Goal: Use online tool/utility: Utilize a website feature to perform a specific function

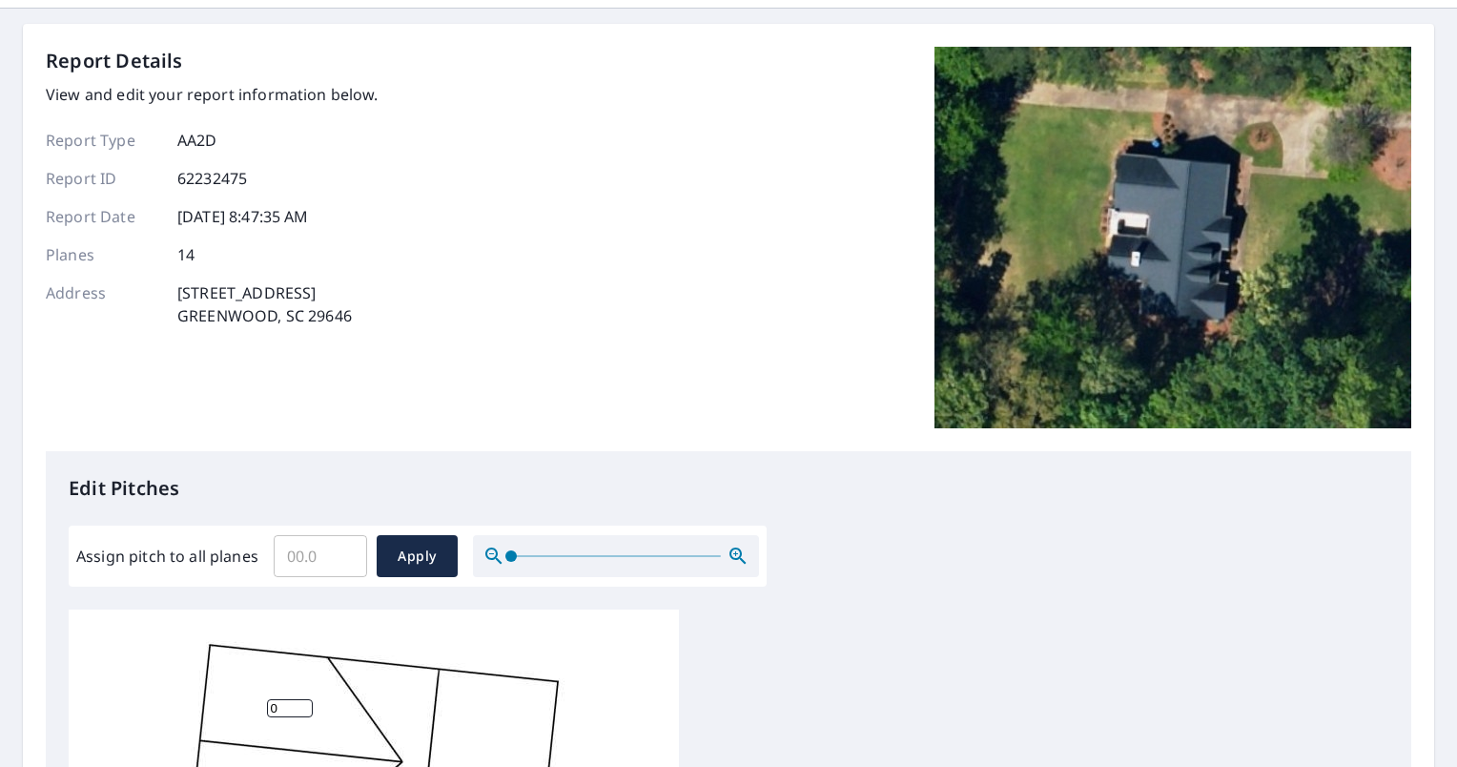
scroll to position [95, 0]
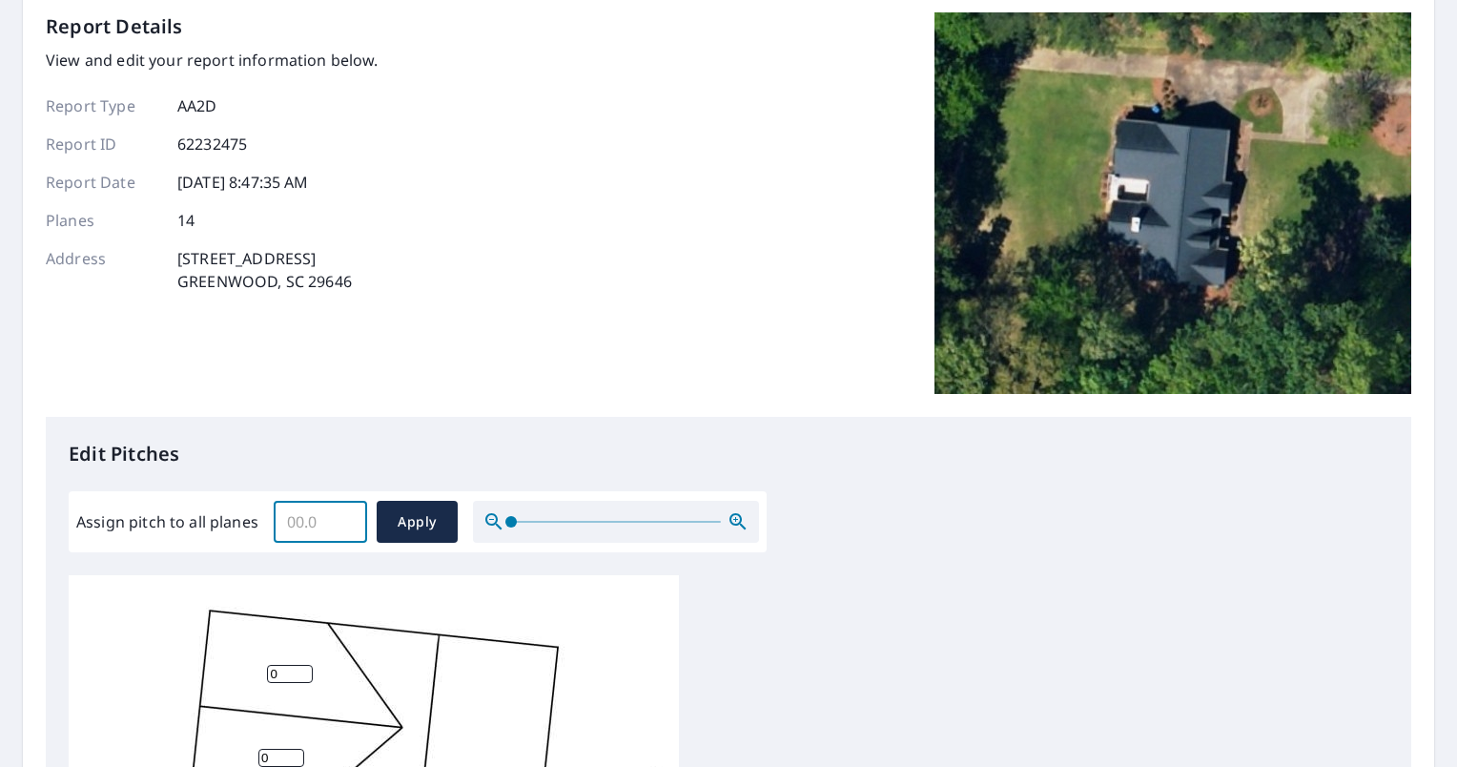
click at [312, 519] on input "Assign pitch to all planes" at bounding box center [320, 521] width 93 height 53
type input "7"
click at [403, 516] on span "Apply" at bounding box center [417, 522] width 51 height 24
type input "7"
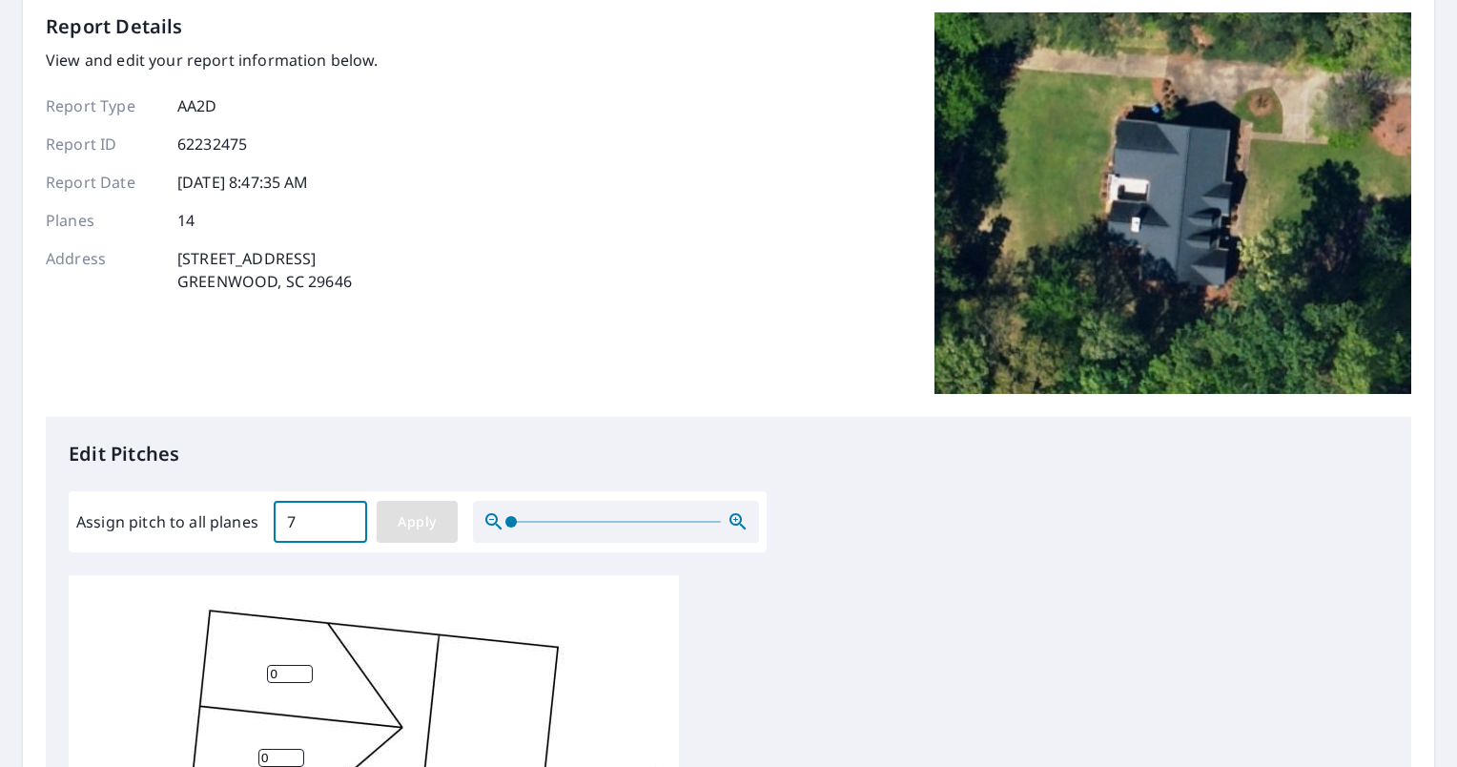
type input "7"
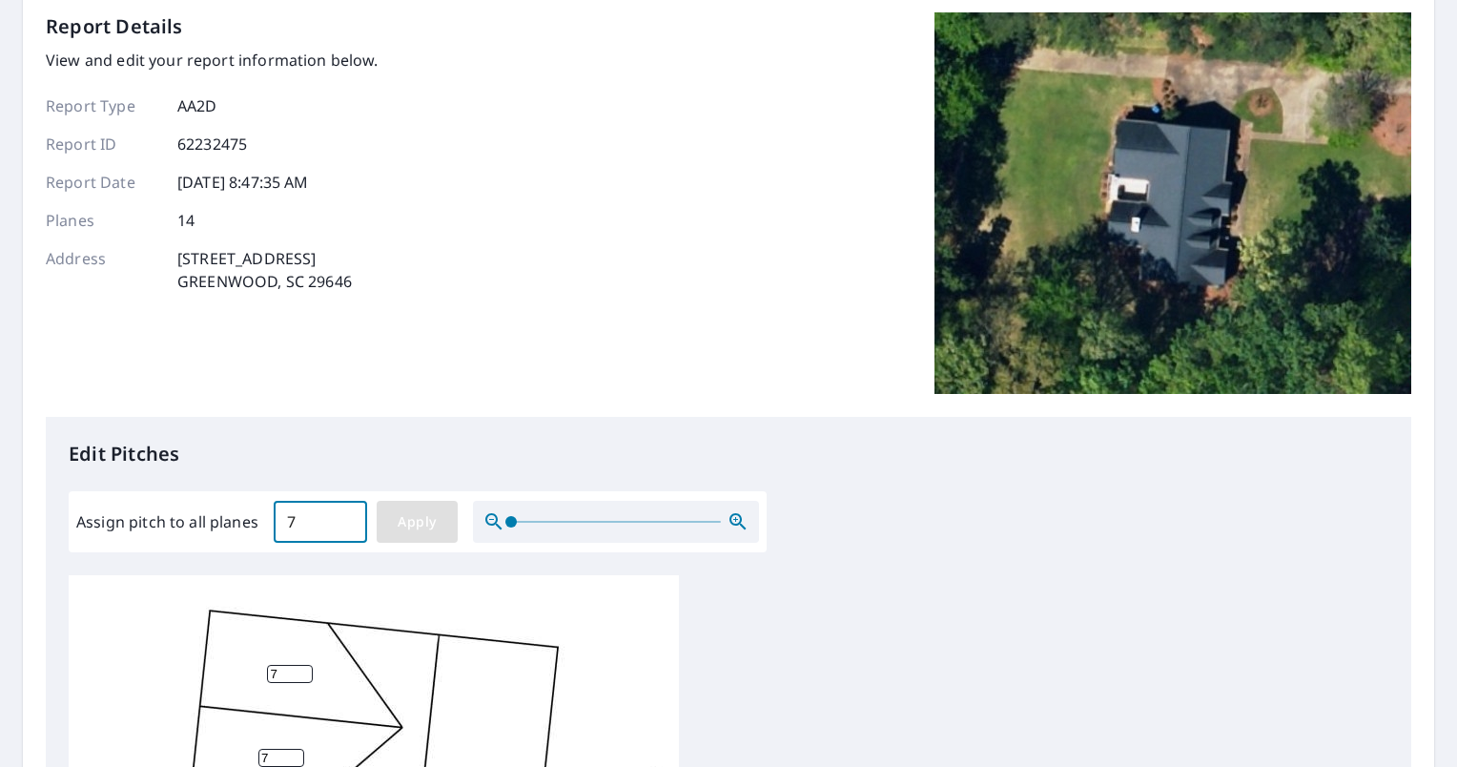
type input "7"
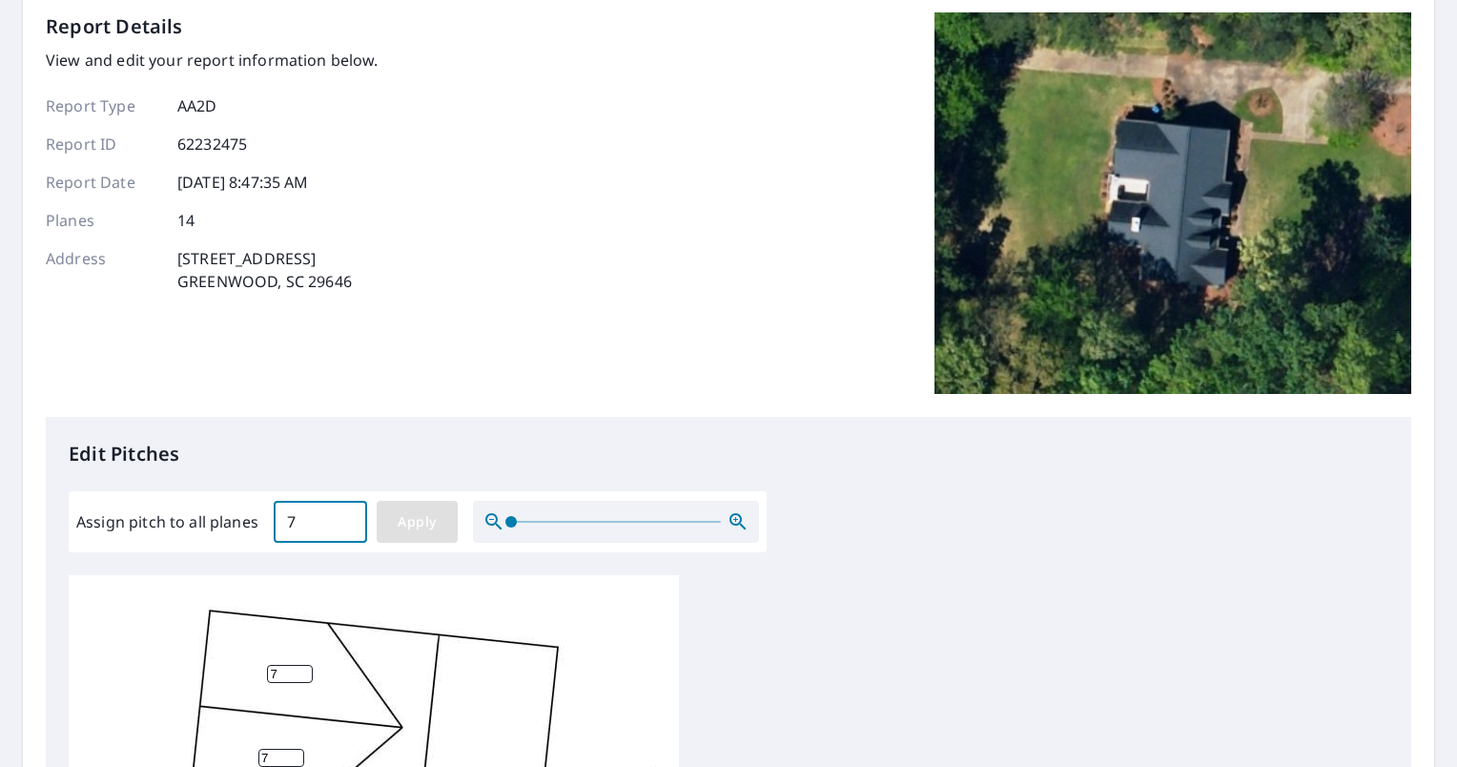
type input "7"
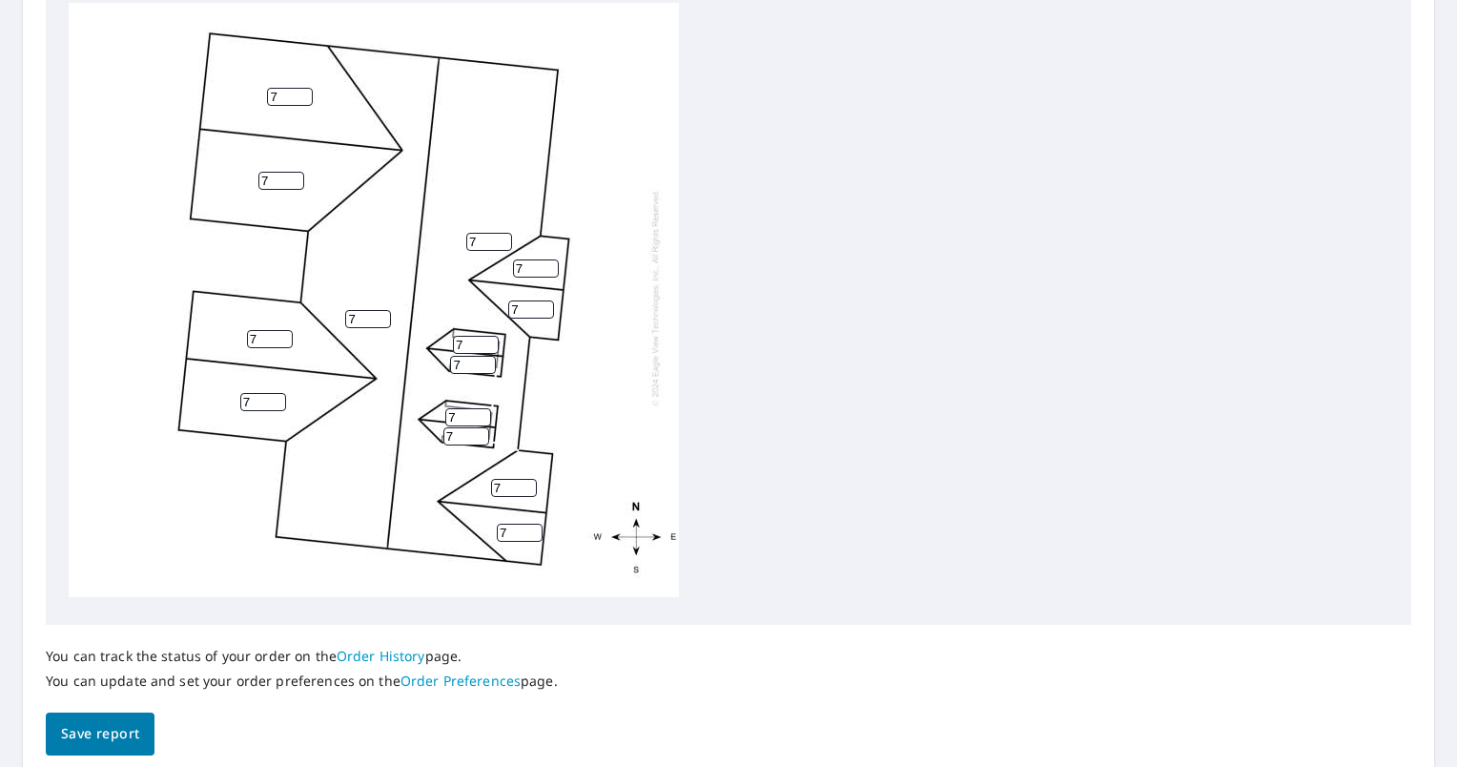
scroll to position [19, 0]
click at [94, 744] on span "Save report" at bounding box center [100, 734] width 78 height 24
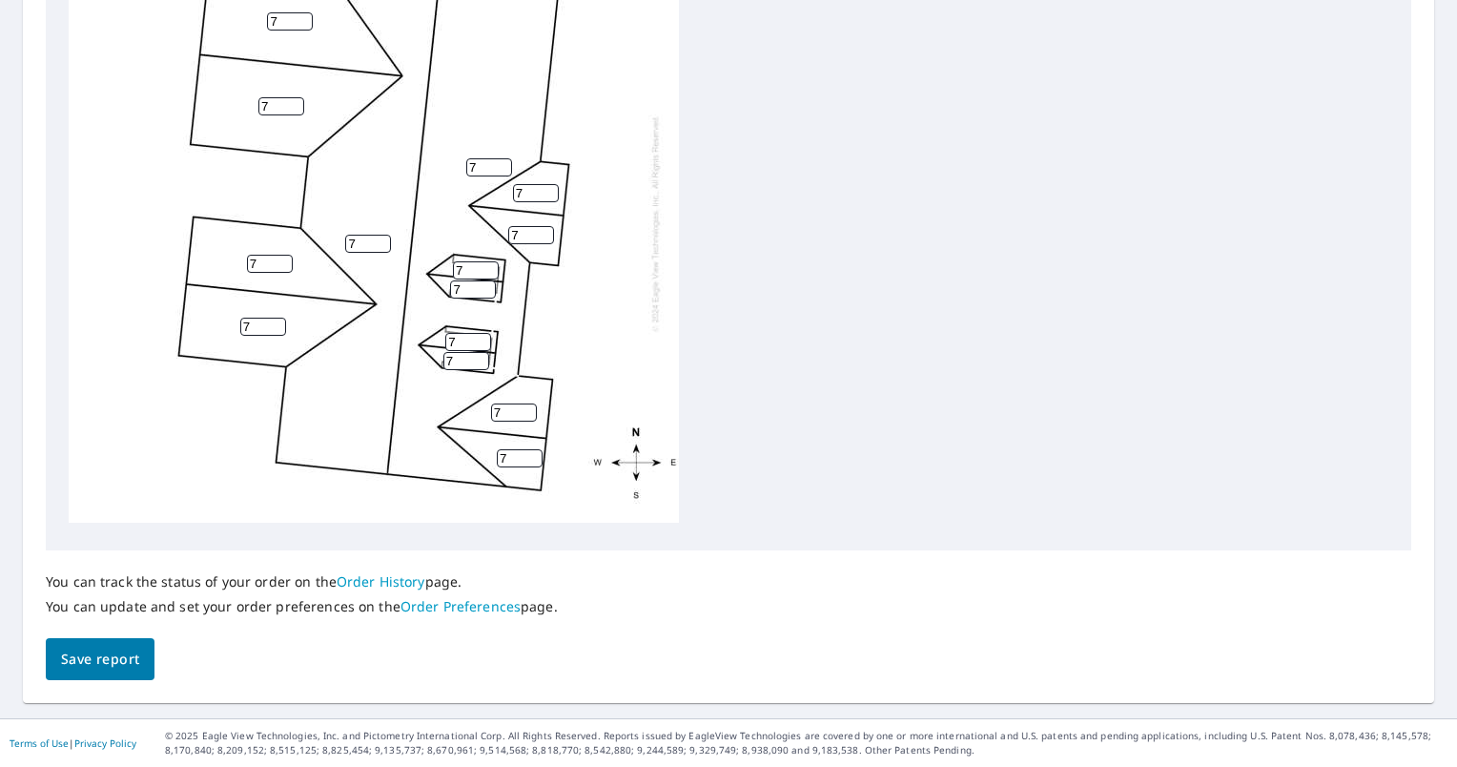
click at [103, 663] on span "Save report" at bounding box center [100, 659] width 78 height 24
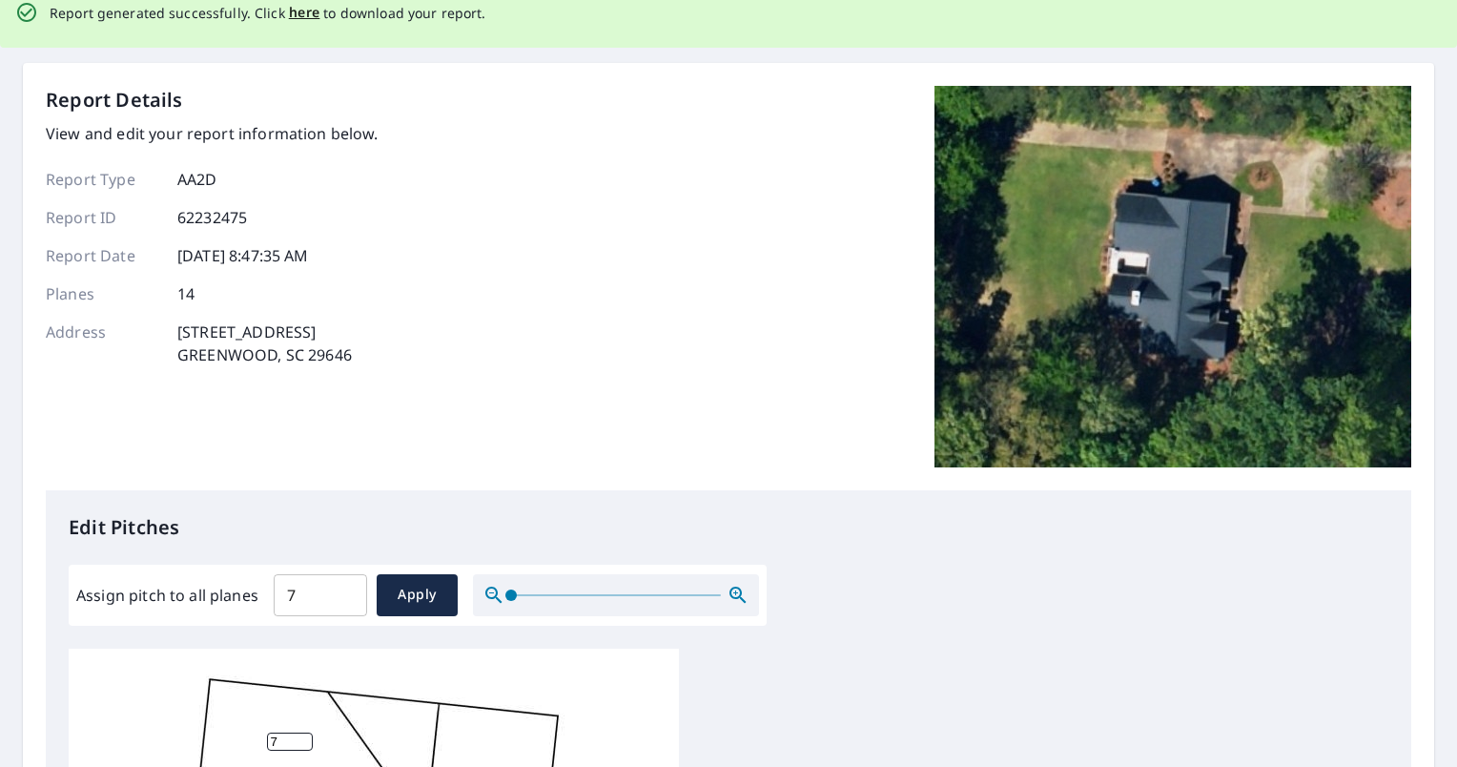
scroll to position [0, 0]
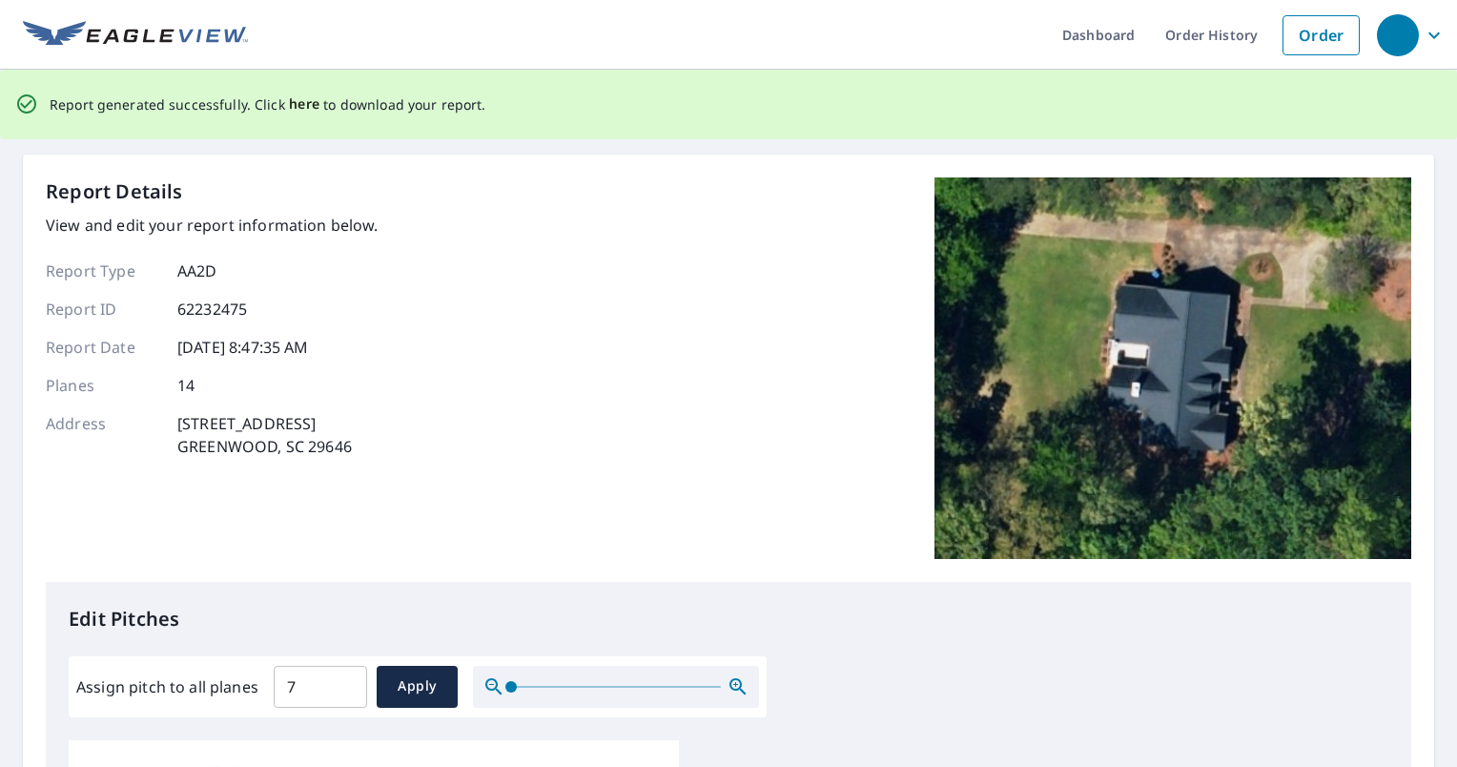
click at [303, 103] on span "here" at bounding box center [304, 104] width 31 height 24
